Goal: Check status: Check status

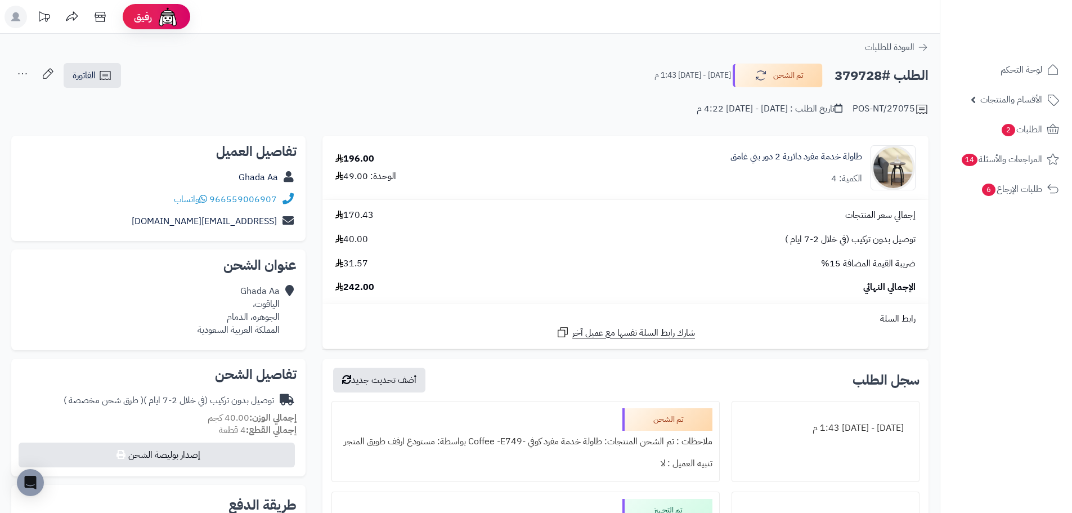
click at [866, 72] on h2 "الطلب #379728" at bounding box center [882, 75] width 94 height 23
copy h2 "379728"
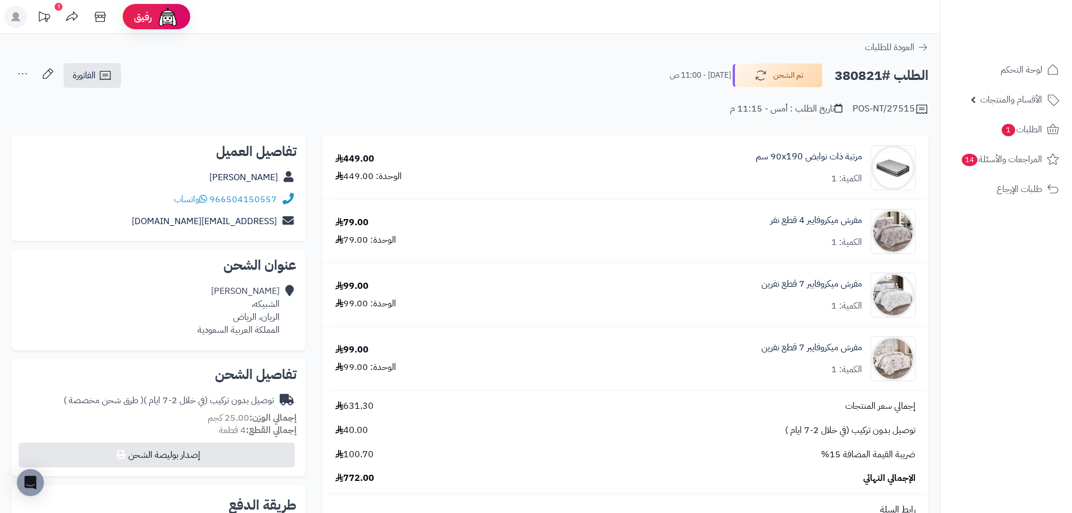
click at [864, 77] on h2 "الطلب #380821" at bounding box center [882, 75] width 94 height 23
copy h2 "380821"
